Goal: Navigation & Orientation: Go to known website

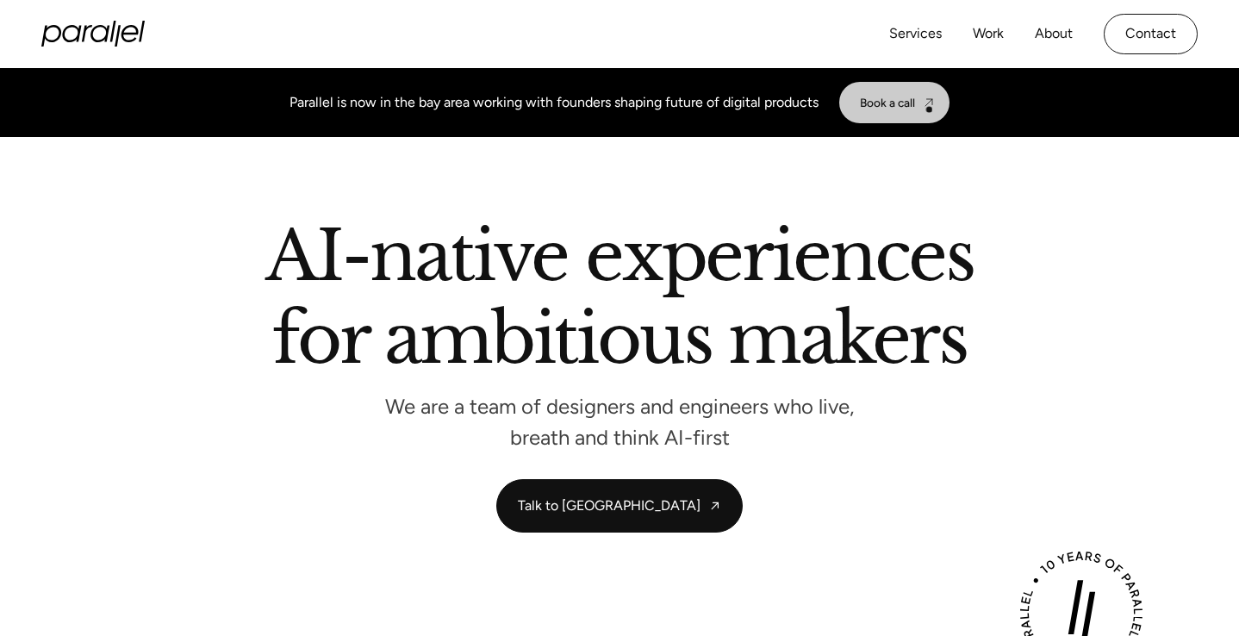
click at [928, 106] on img at bounding box center [929, 103] width 14 height 14
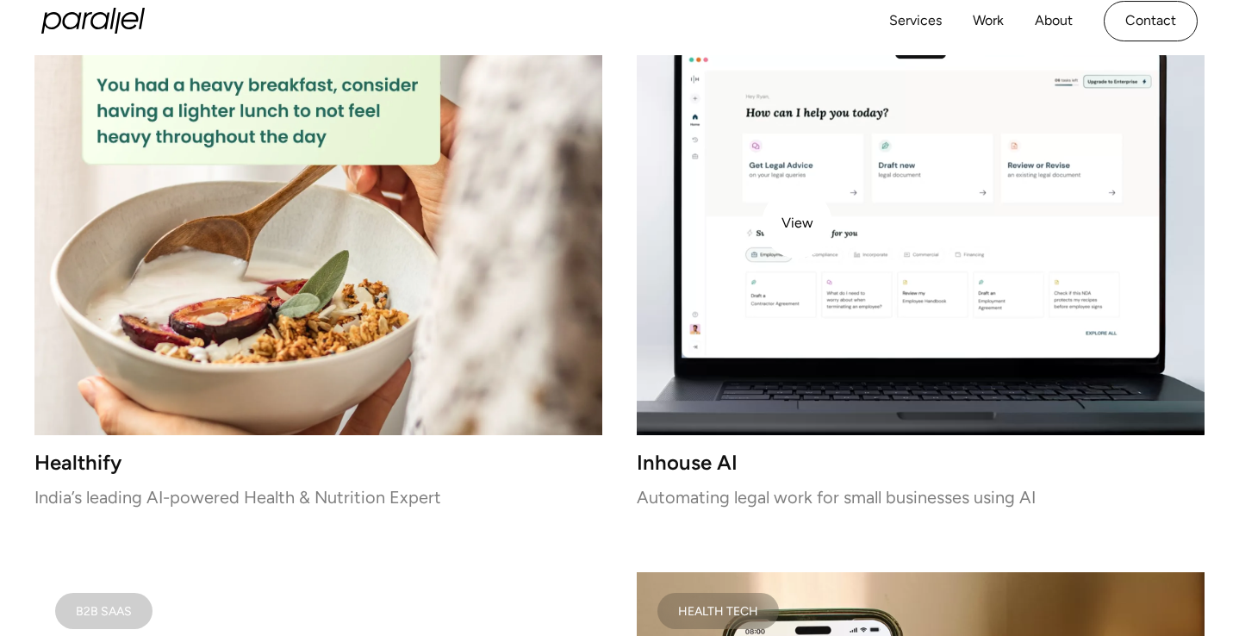
scroll to position [2424, 0]
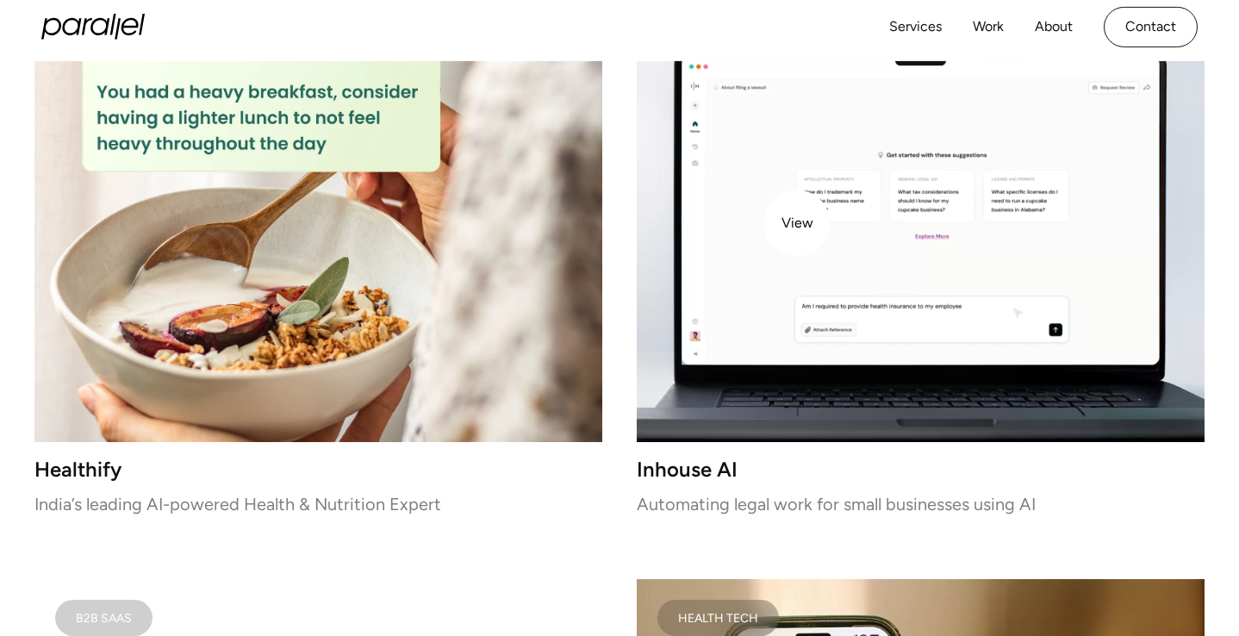
click at [797, 223] on video at bounding box center [921, 217] width 568 height 447
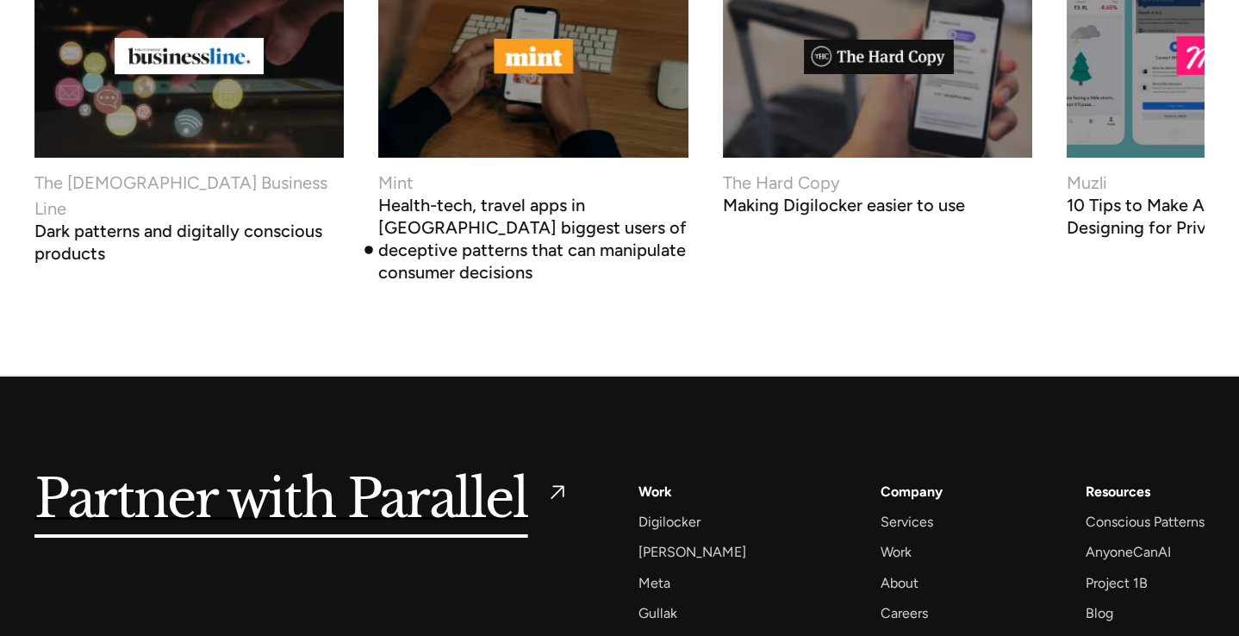
scroll to position [6755, 0]
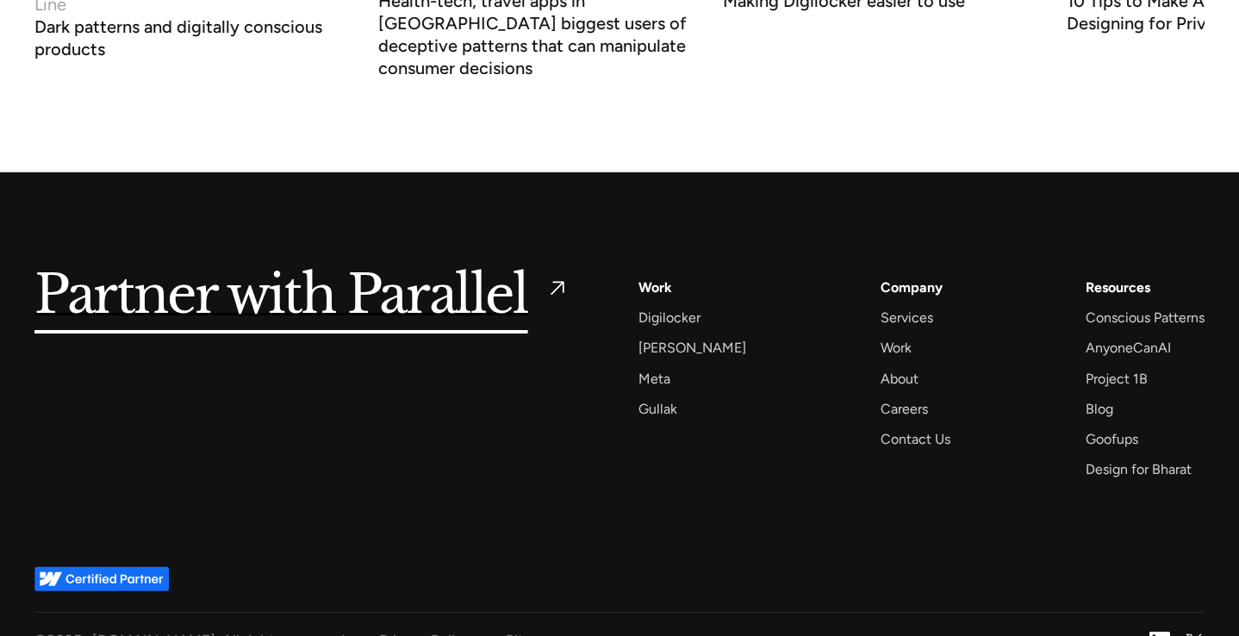
click at [1160, 631] on img at bounding box center [1159, 641] width 21 height 21
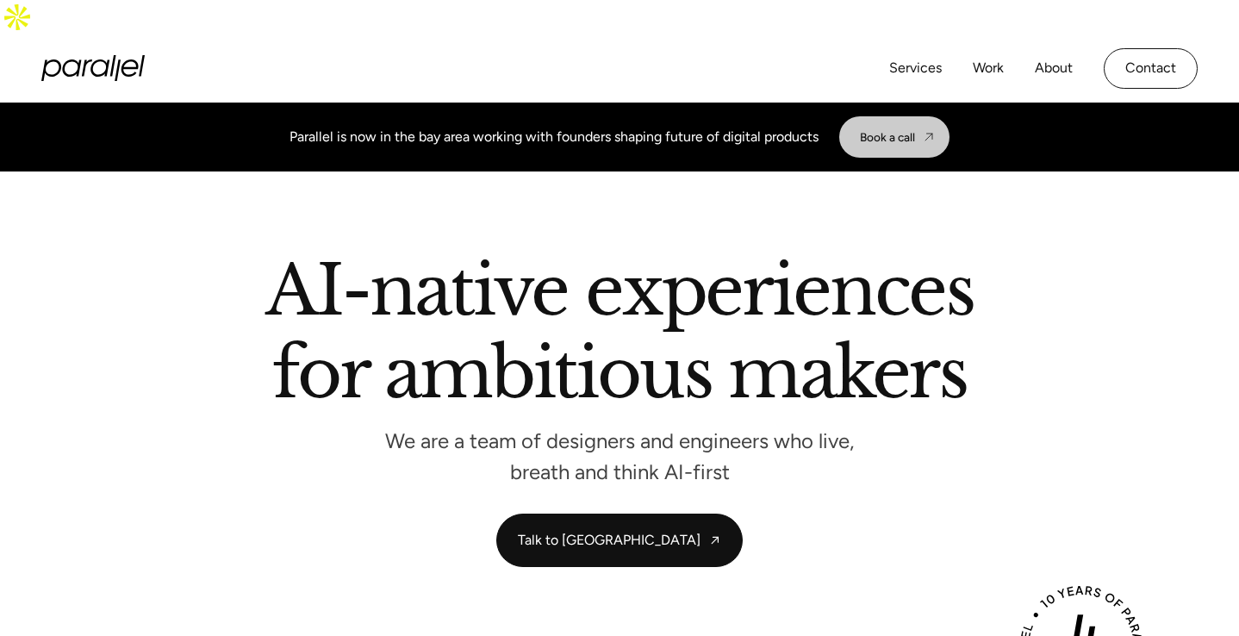
click at [891, 130] on div "Book a call" at bounding box center [887, 137] width 55 height 14
